Goal: Find specific page/section: Find specific page/section

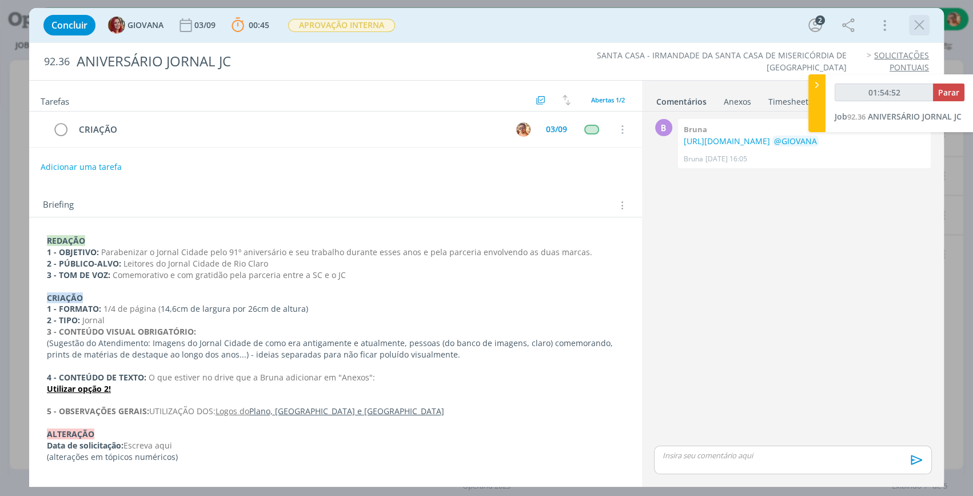
click at [909, 27] on div "dialog" at bounding box center [919, 25] width 21 height 21
drag, startPoint x: 917, startPoint y: 33, endPoint x: 761, endPoint y: 103, distance: 172.0
click at [915, 33] on icon "dialog" at bounding box center [919, 25] width 17 height 17
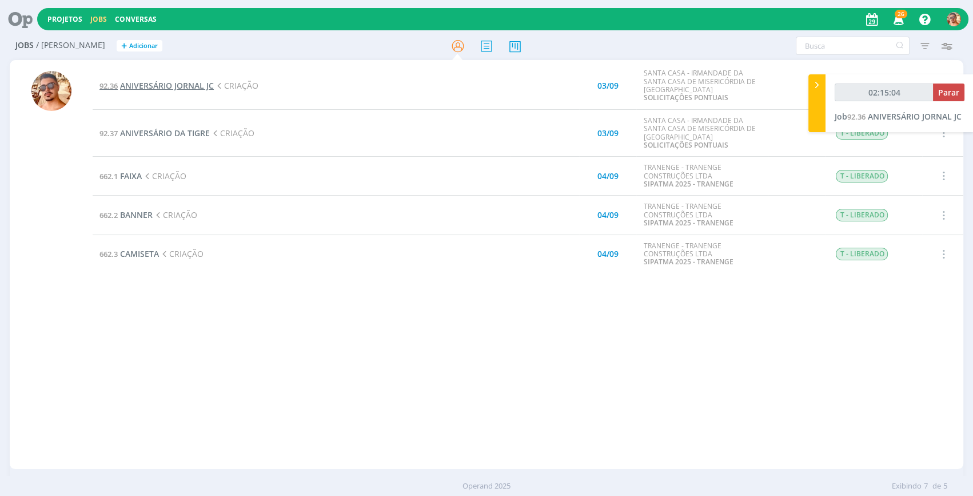
click at [196, 85] on span "ANIVERSÁRIO JORNAL JC" at bounding box center [167, 85] width 94 height 11
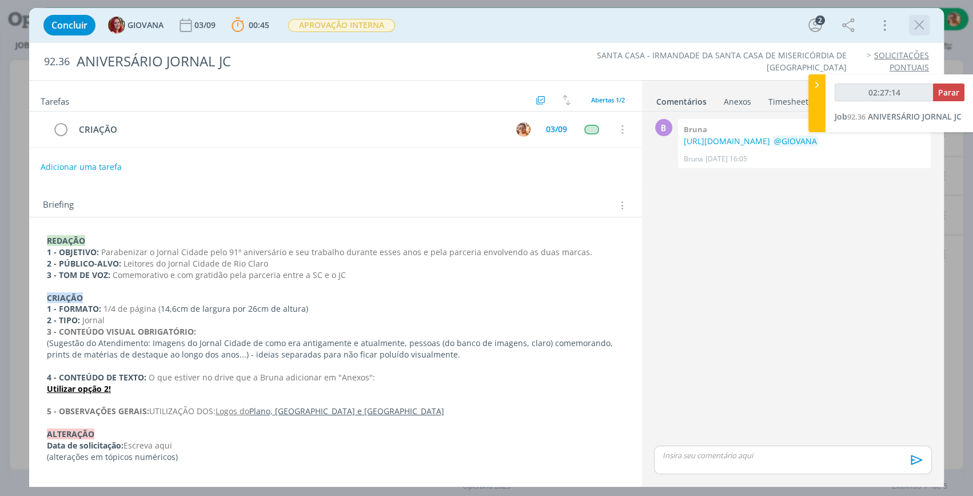
click at [915, 23] on icon "dialog" at bounding box center [919, 25] width 17 height 17
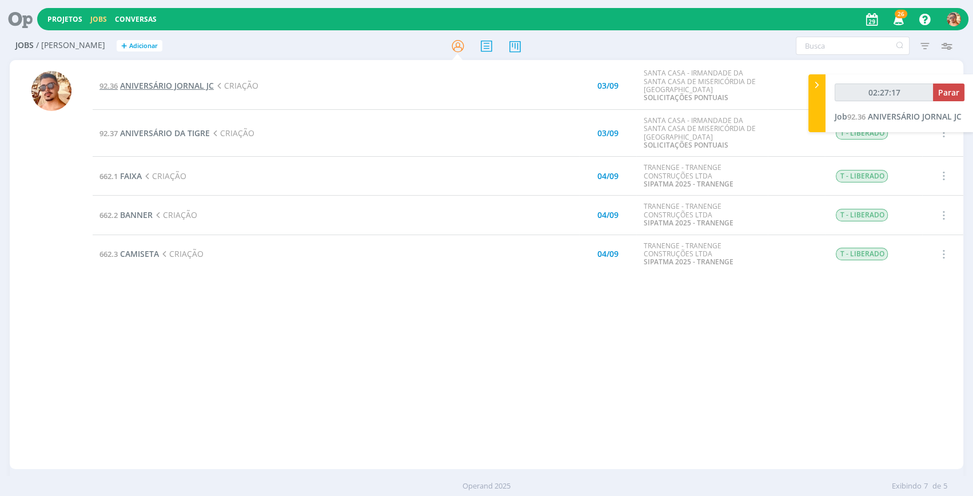
click at [174, 84] on span "ANIVERSÁRIO JORNAL JC" at bounding box center [167, 85] width 94 height 11
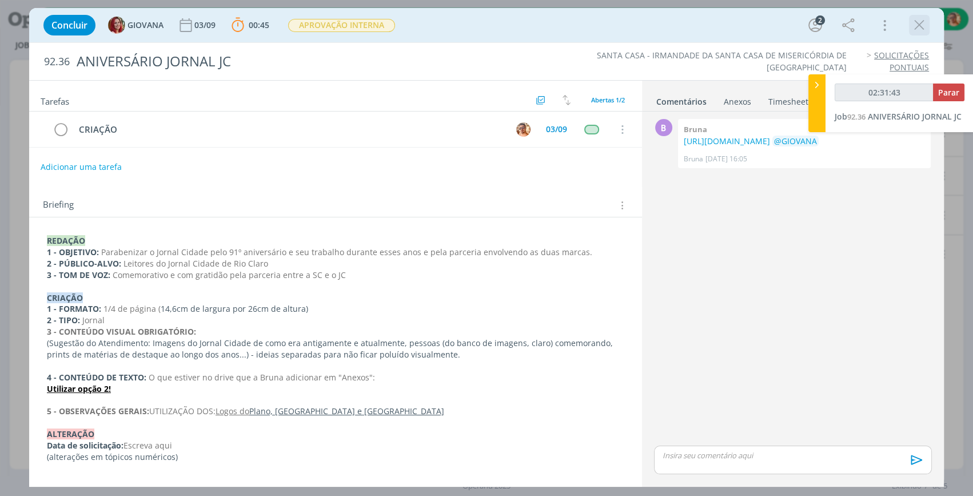
click at [911, 28] on icon "dialog" at bounding box center [919, 25] width 17 height 17
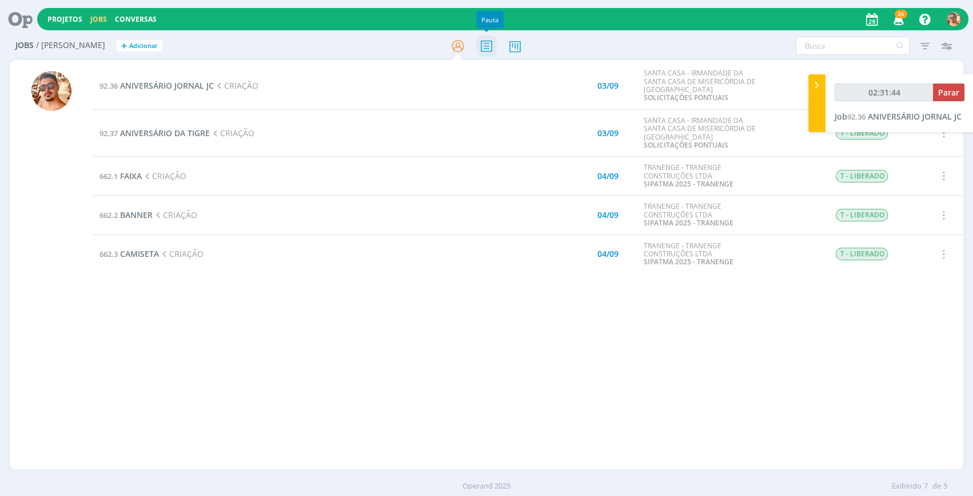
click at [488, 43] on icon at bounding box center [486, 46] width 21 height 22
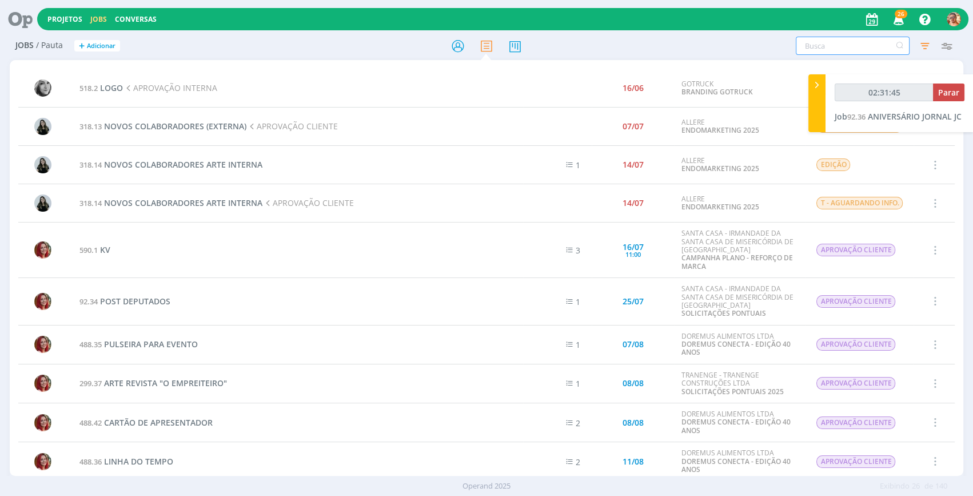
click at [828, 46] on input "text" at bounding box center [853, 46] width 114 height 18
type input "02:31:46"
type input "ma"
type input "02:31:47"
type input "marketing"
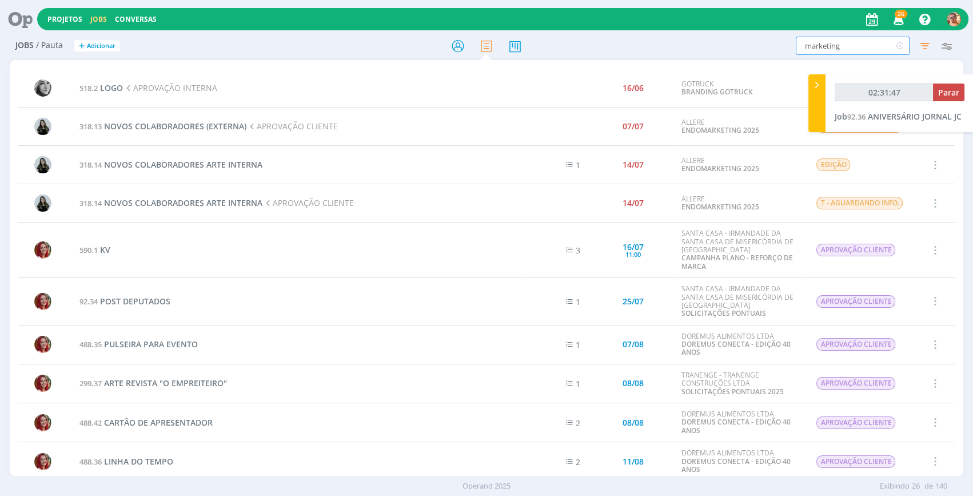
type input "02:31:48"
type input "marketing"
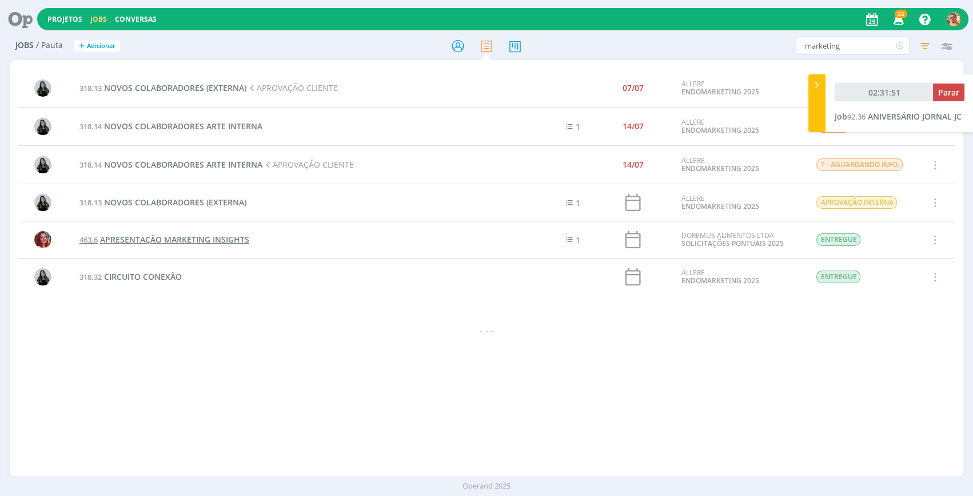
click at [197, 240] on span "APRESENTAÇÃO MARKETING INSIGHTS" at bounding box center [174, 239] width 149 height 11
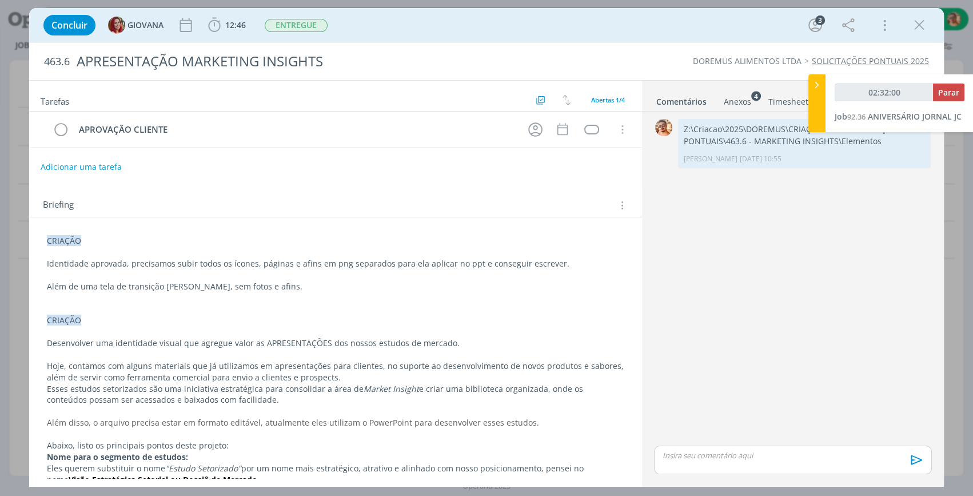
click at [730, 109] on ul "Comentários Anexos 4 Timesheet Histórico" at bounding box center [793, 96] width 302 height 31
click at [729, 103] on div "Anexos 4" at bounding box center [737, 101] width 27 height 11
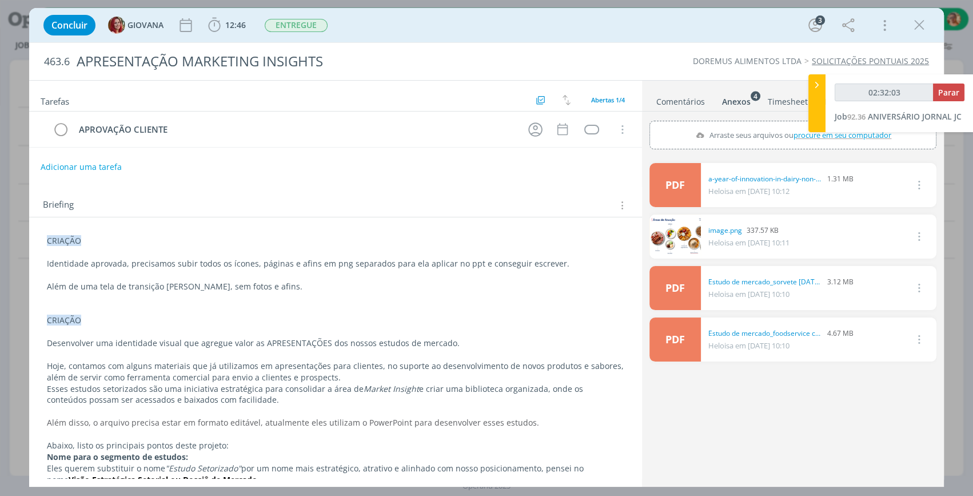
click at [690, 101] on link "Comentários" at bounding box center [681, 99] width 50 height 17
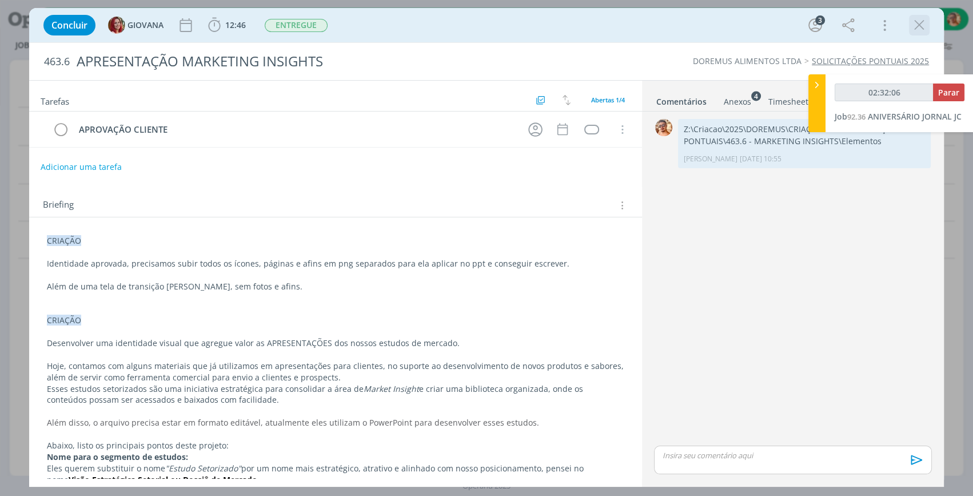
click at [917, 21] on icon "dialog" at bounding box center [919, 25] width 17 height 17
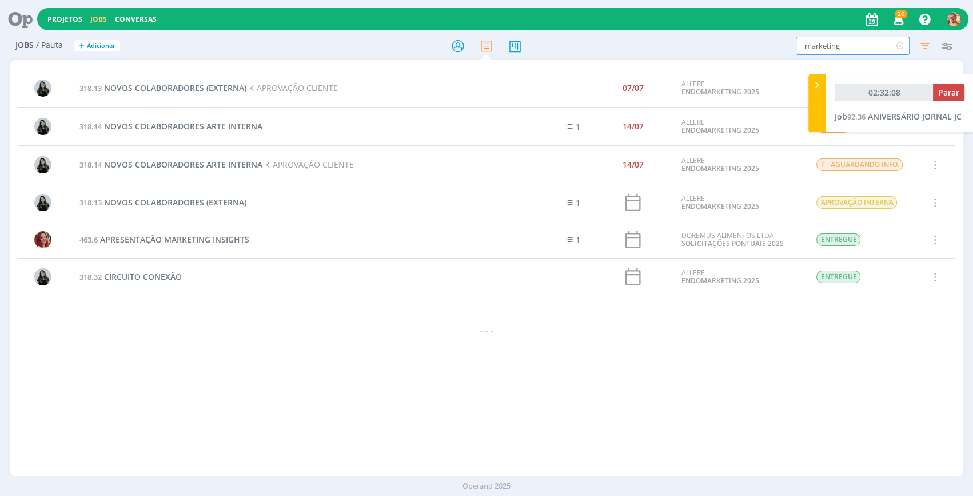
drag, startPoint x: 852, startPoint y: 47, endPoint x: 776, endPoint y: 53, distance: 76.2
click at [775, 53] on div "marketing Filtrar Filtrar Limpar marketing Tipo Jobs e Tarefas Data Personaliza…" at bounding box center [804, 46] width 306 height 18
type input "02:32:09"
type input "Dor"
type input "02:32:10"
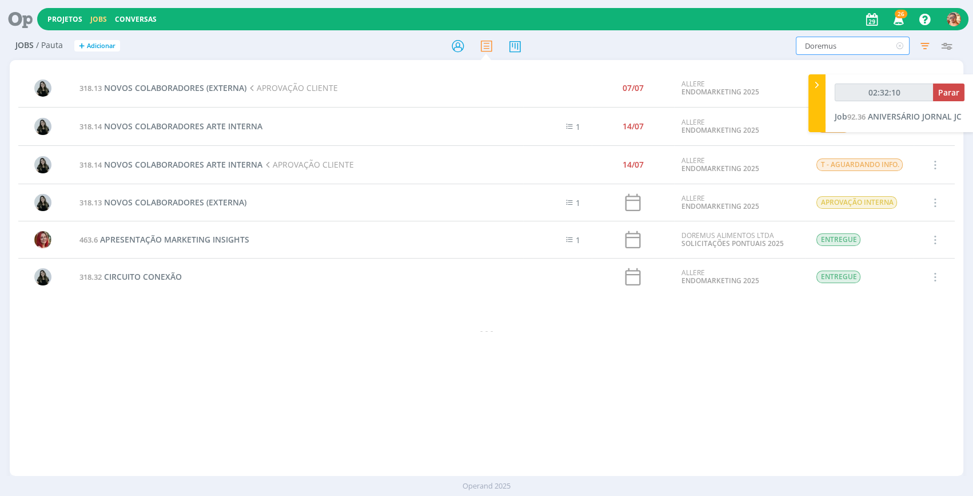
type input "Doremus"
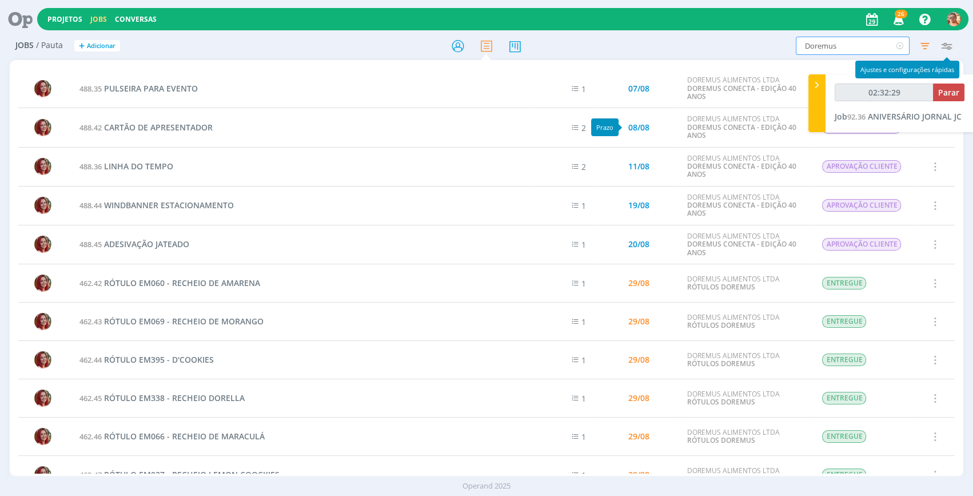
type input "02:32:30"
click at [813, 81] on icon at bounding box center [816, 85] width 11 height 12
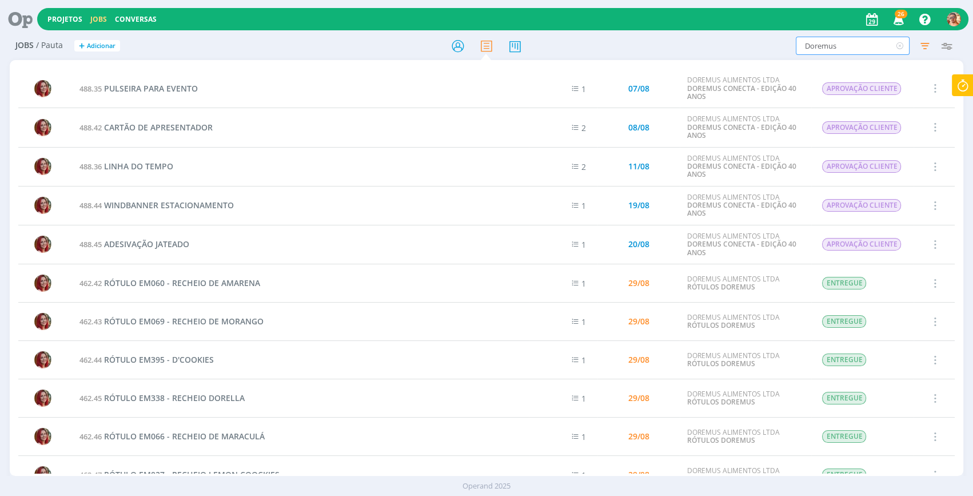
drag, startPoint x: 864, startPoint y: 43, endPoint x: 801, endPoint y: 42, distance: 62.9
click at [802, 42] on input "Doremus" at bounding box center [853, 46] width 114 height 18
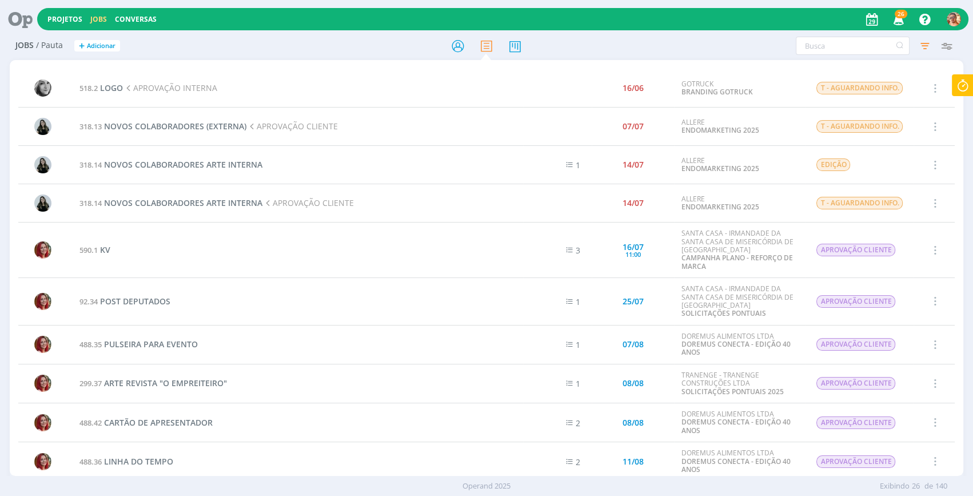
drag, startPoint x: 451, startPoint y: 50, endPoint x: 238, endPoint y: 18, distance: 215.1
click at [452, 50] on icon at bounding box center [458, 46] width 21 height 22
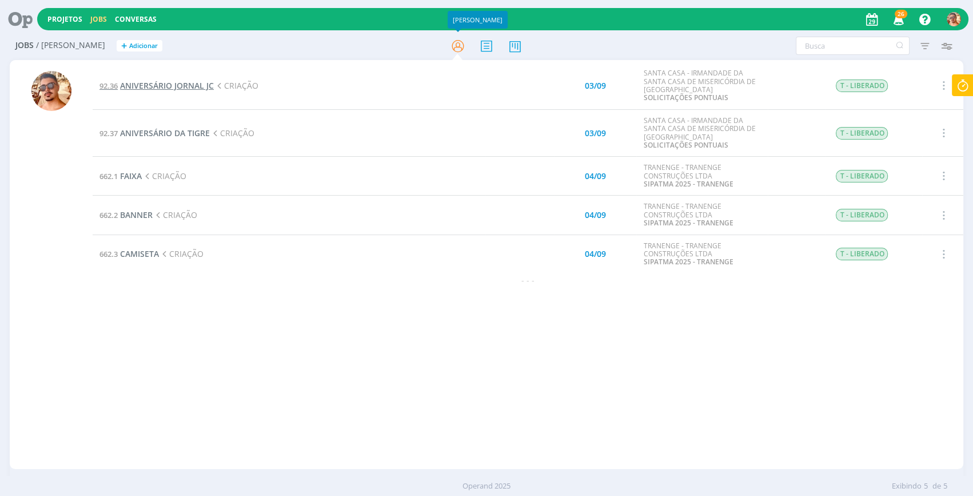
click at [184, 82] on span "ANIVERSÁRIO JORNAL JC" at bounding box center [167, 85] width 94 height 11
